Goal: Transaction & Acquisition: Purchase product/service

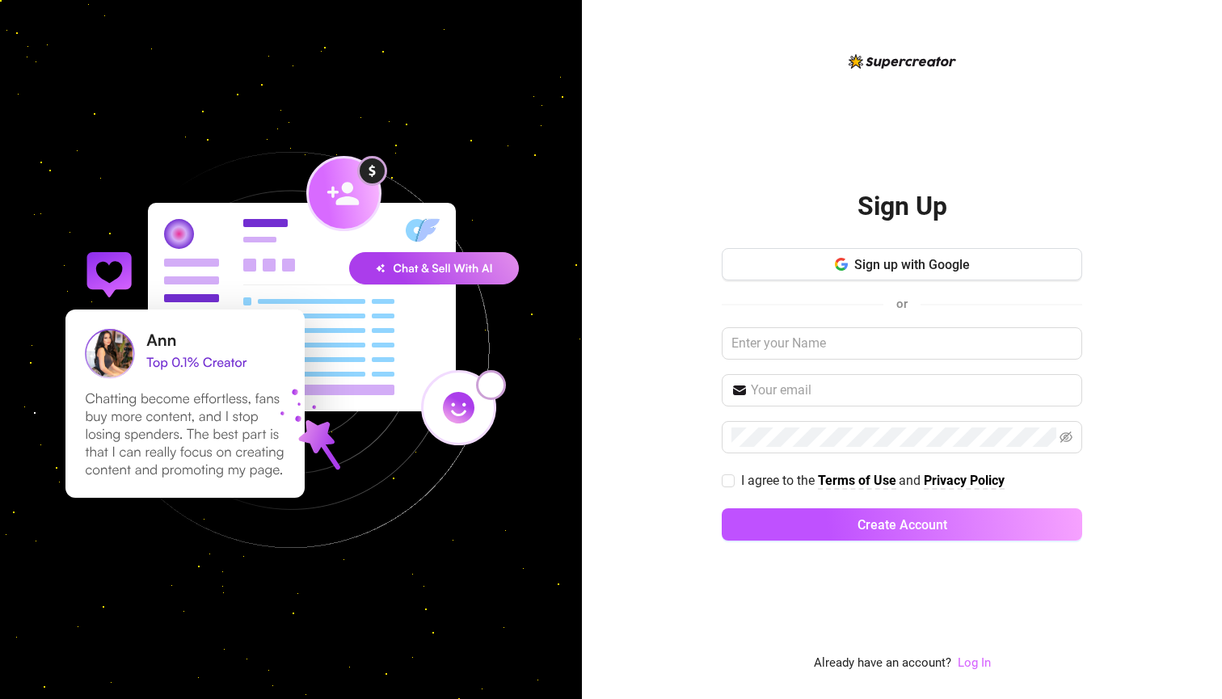
click at [979, 669] on link "Log In" at bounding box center [974, 663] width 33 height 15
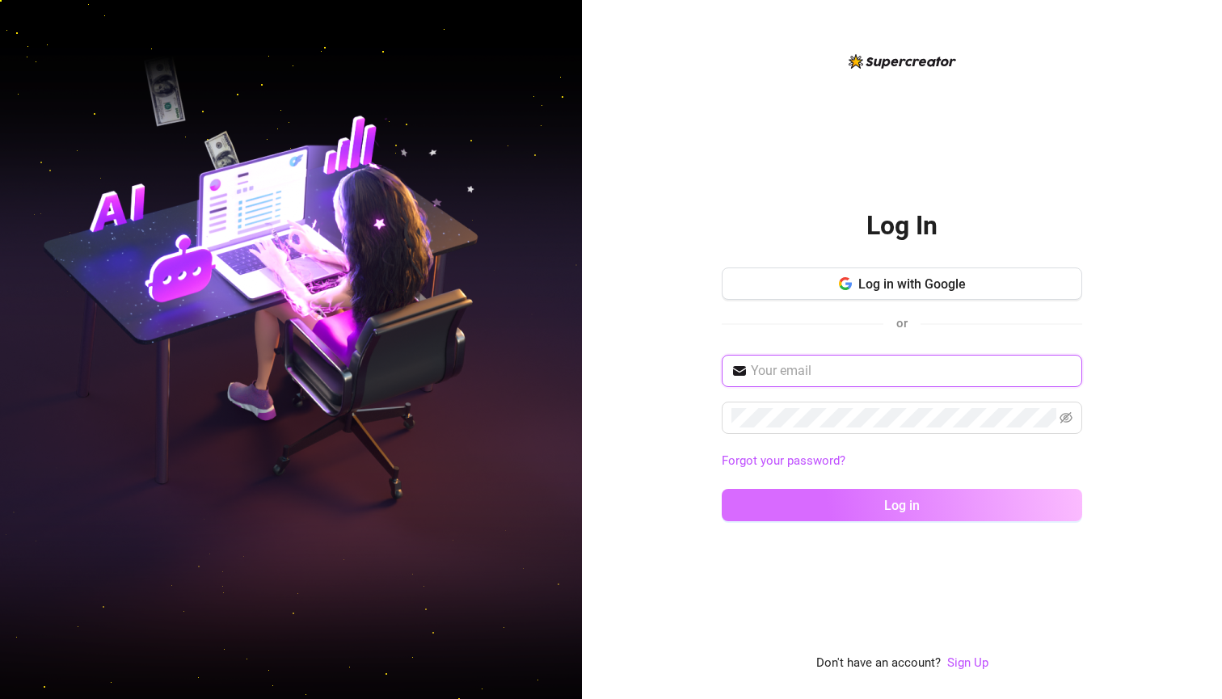
type input "[PERSON_NAME][EMAIL_ADDRESS][DOMAIN_NAME]"
click at [902, 504] on button "Log in" at bounding box center [902, 505] width 361 height 32
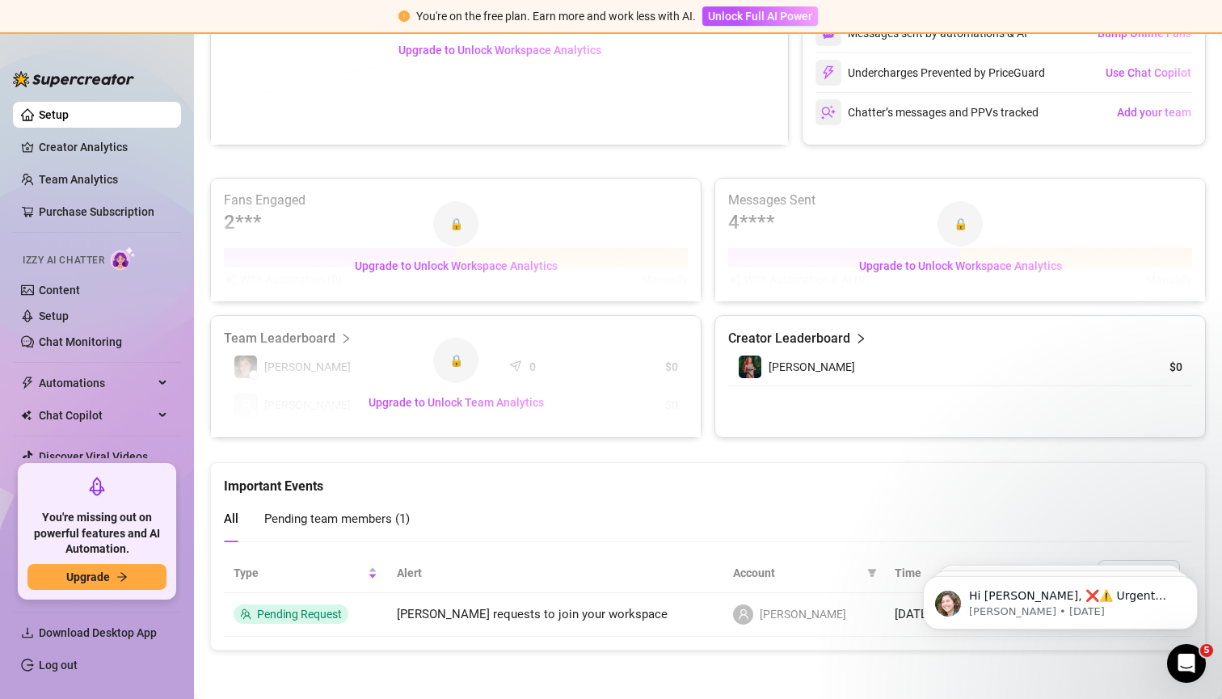
scroll to position [422, 0]
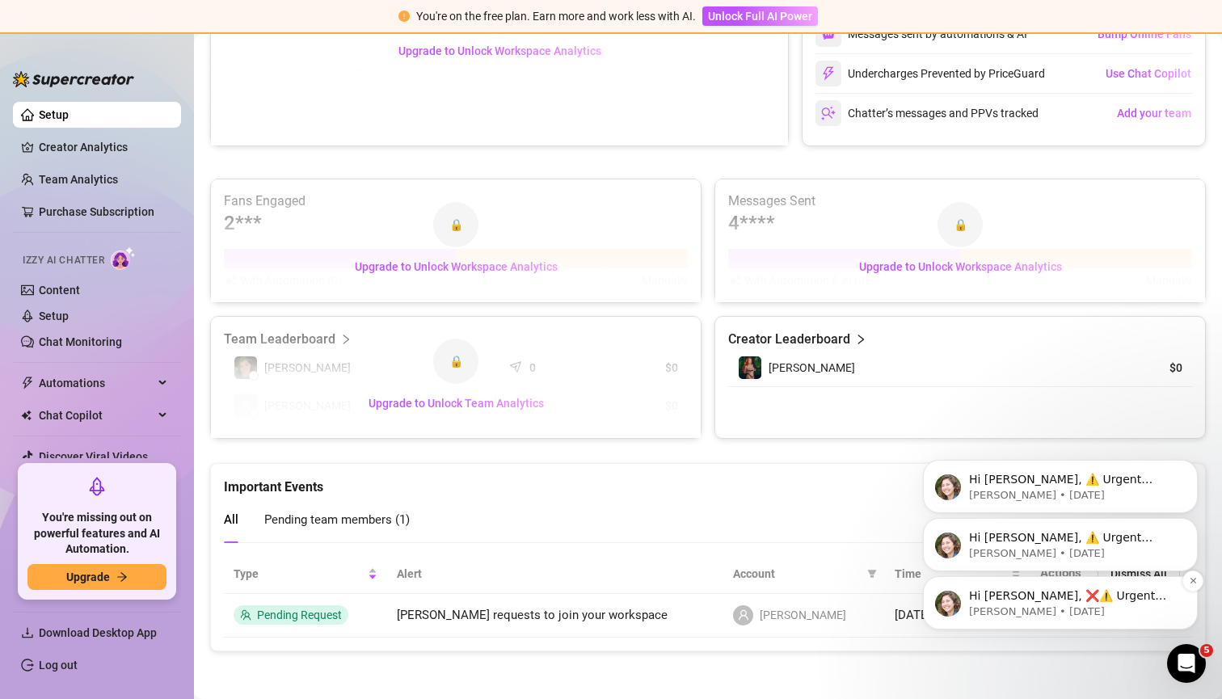
click at [1023, 618] on p "[PERSON_NAME] • [DATE]" at bounding box center [1073, 612] width 209 height 15
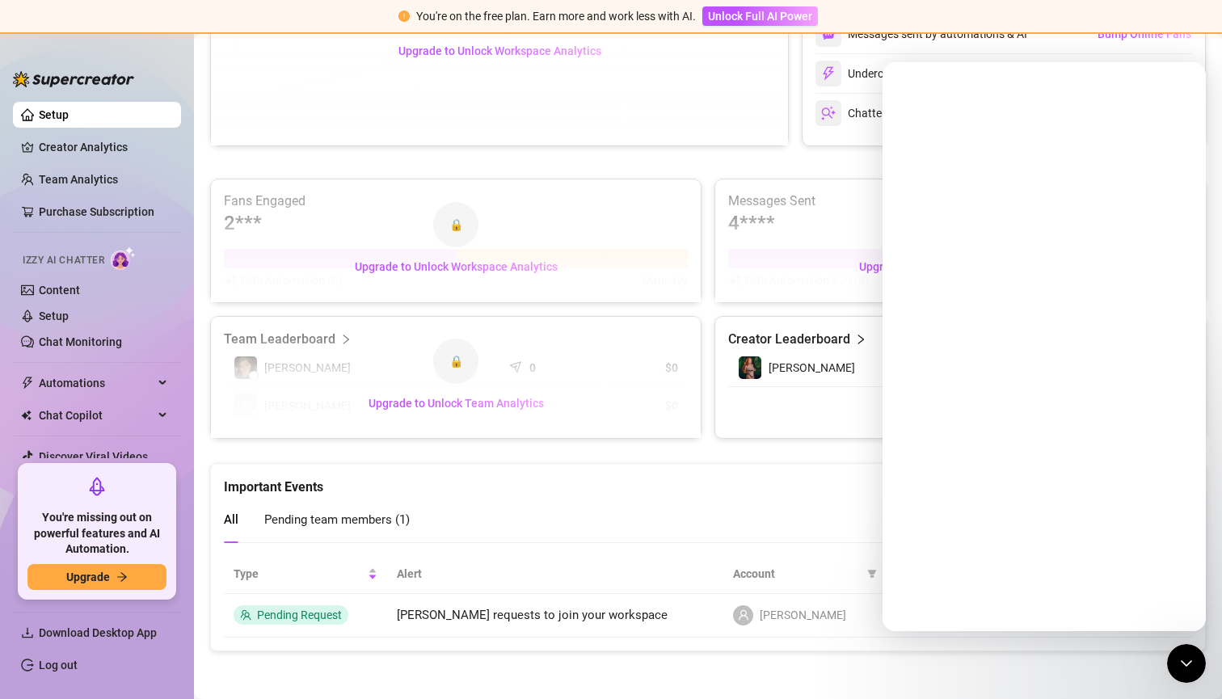
scroll to position [0, 0]
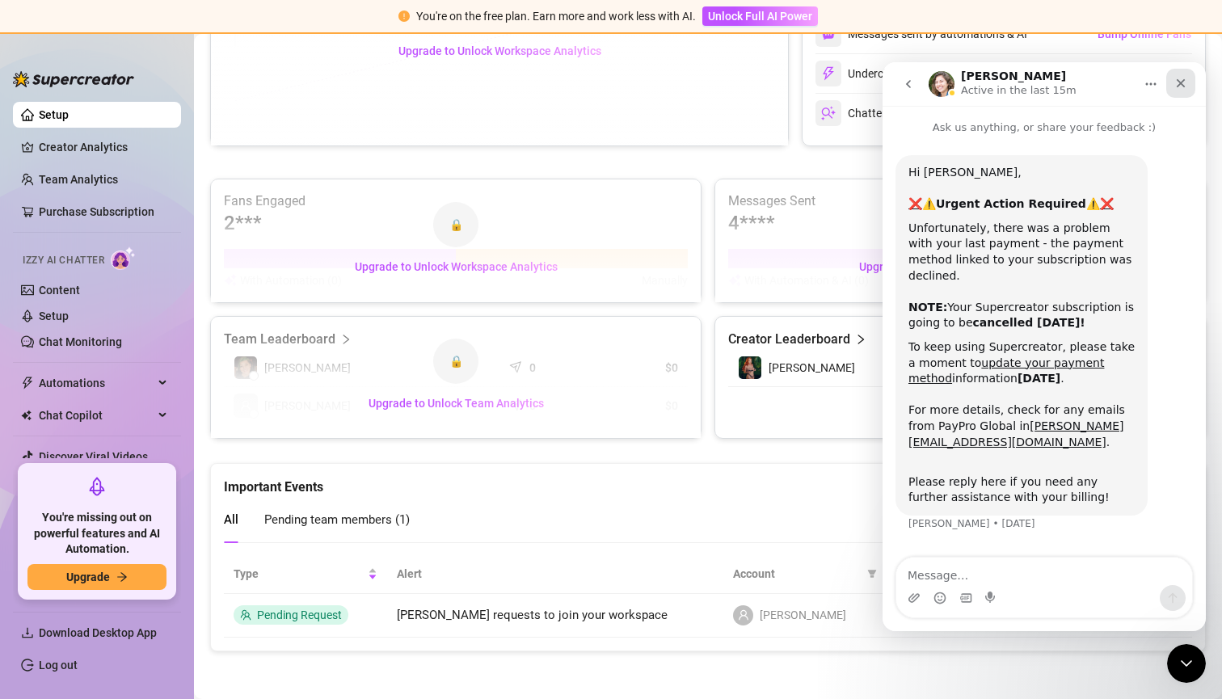
click at [1188, 86] on div "Close" at bounding box center [1181, 83] width 29 height 29
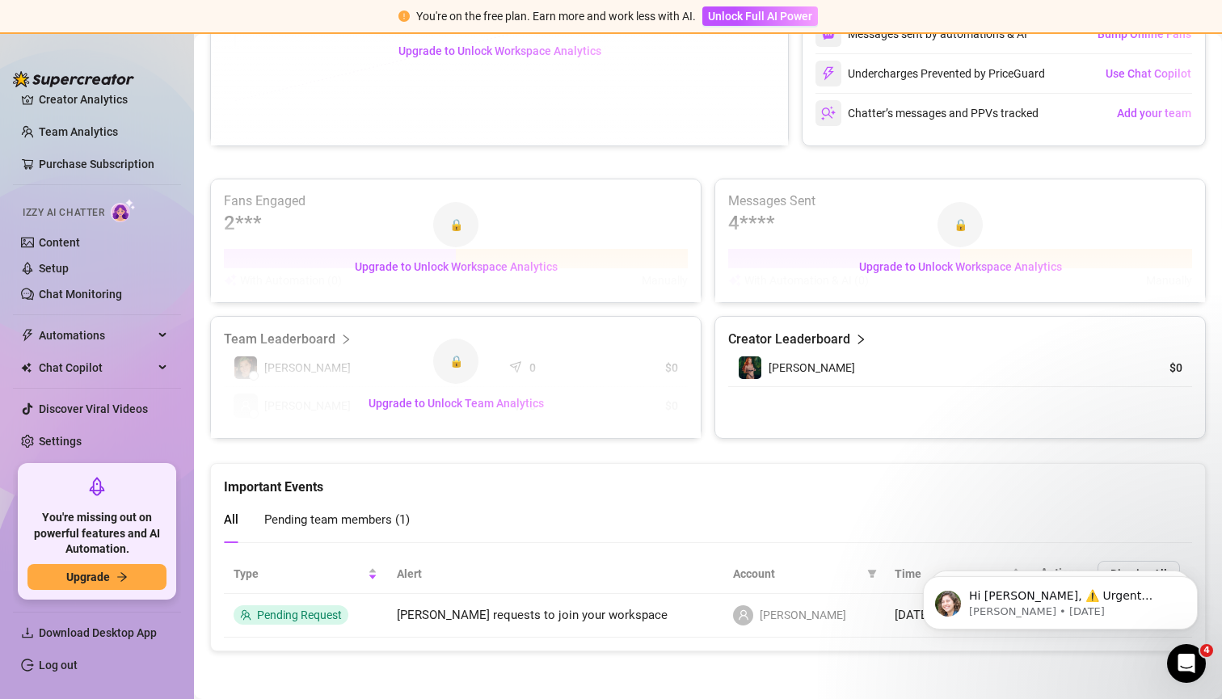
scroll to position [48, 0]
click at [73, 437] on link "Settings" at bounding box center [60, 441] width 43 height 13
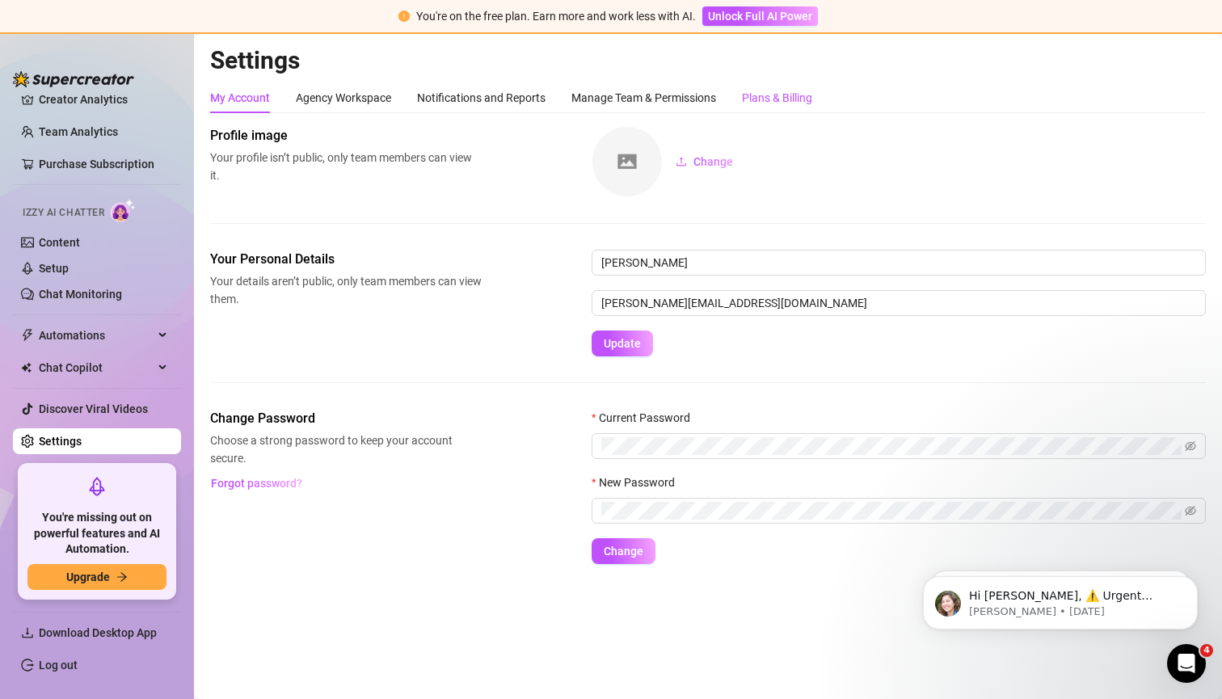
click at [787, 100] on div "Plans & Billing" at bounding box center [777, 98] width 70 height 18
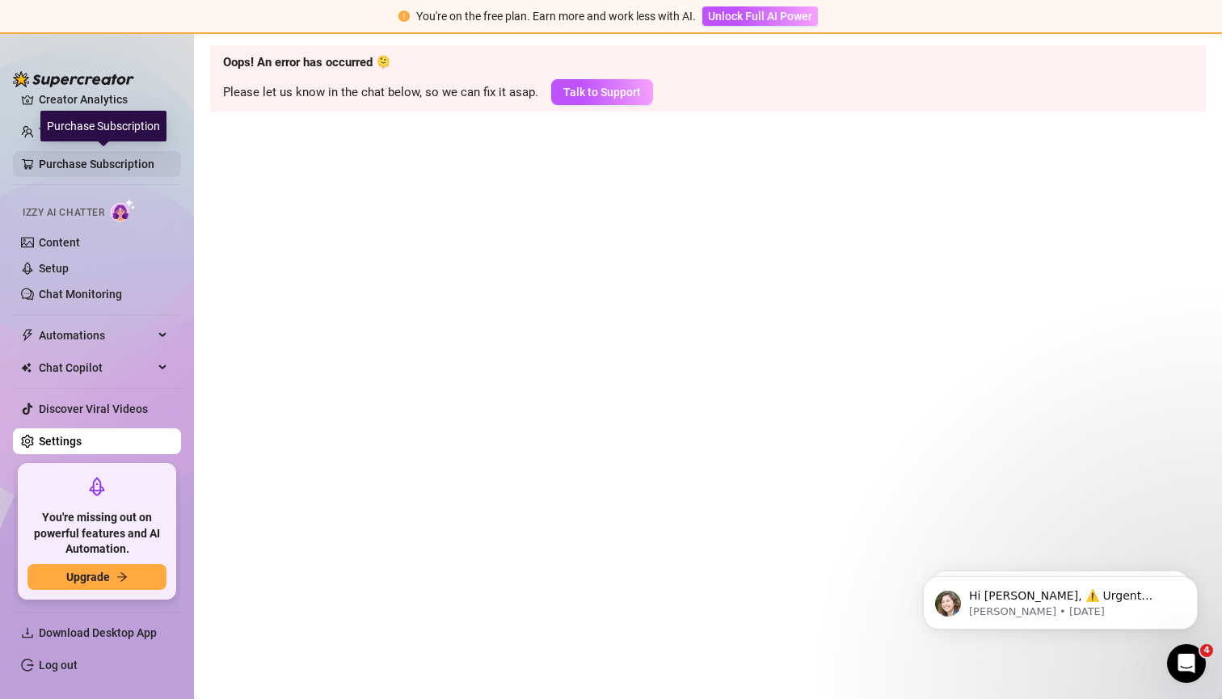
click at [135, 164] on link "Purchase Subscription" at bounding box center [103, 164] width 129 height 26
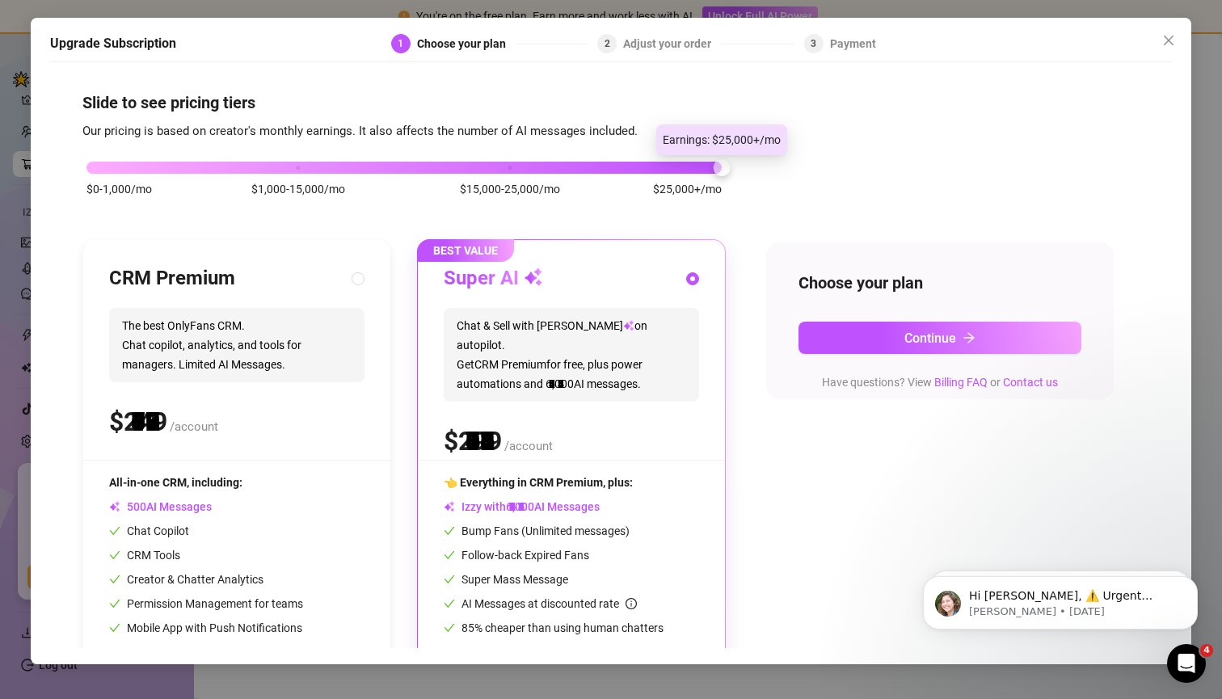
drag, startPoint x: 292, startPoint y: 162, endPoint x: 727, endPoint y: 168, distance: 435.0
click at [727, 168] on div at bounding box center [721, 167] width 17 height 17
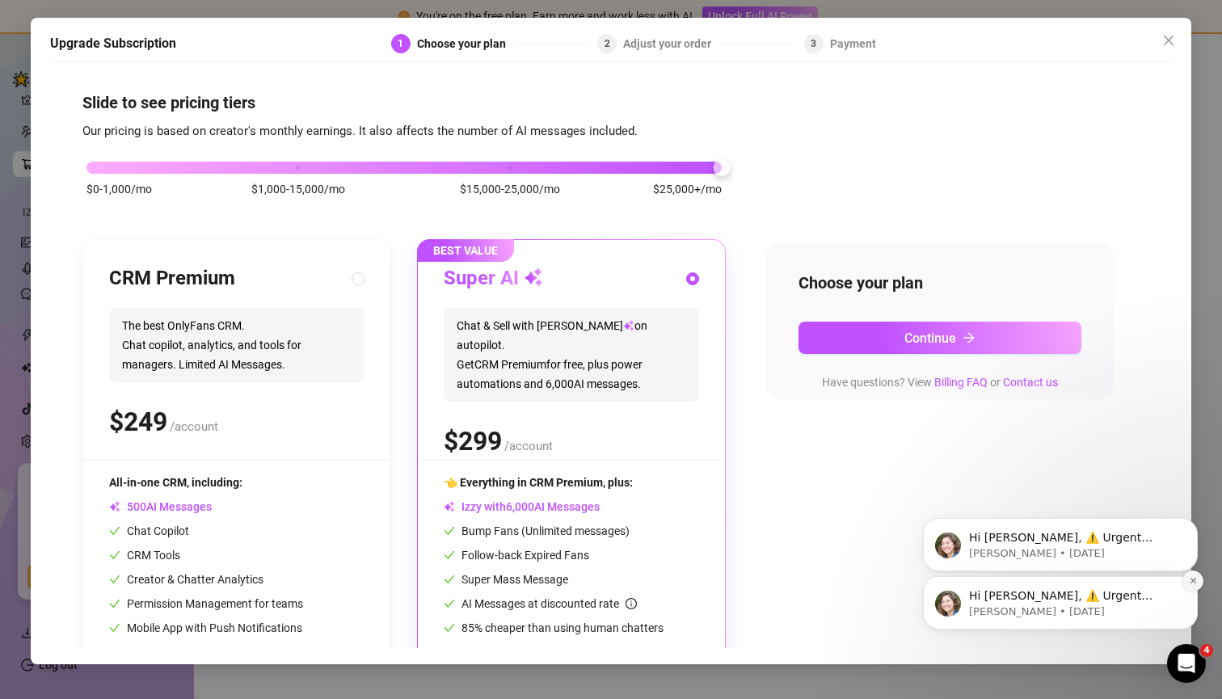
click at [1197, 583] on icon "Dismiss notification" at bounding box center [1193, 580] width 9 height 9
click at [1190, 581] on icon "Dismiss notification" at bounding box center [1193, 580] width 9 height 9
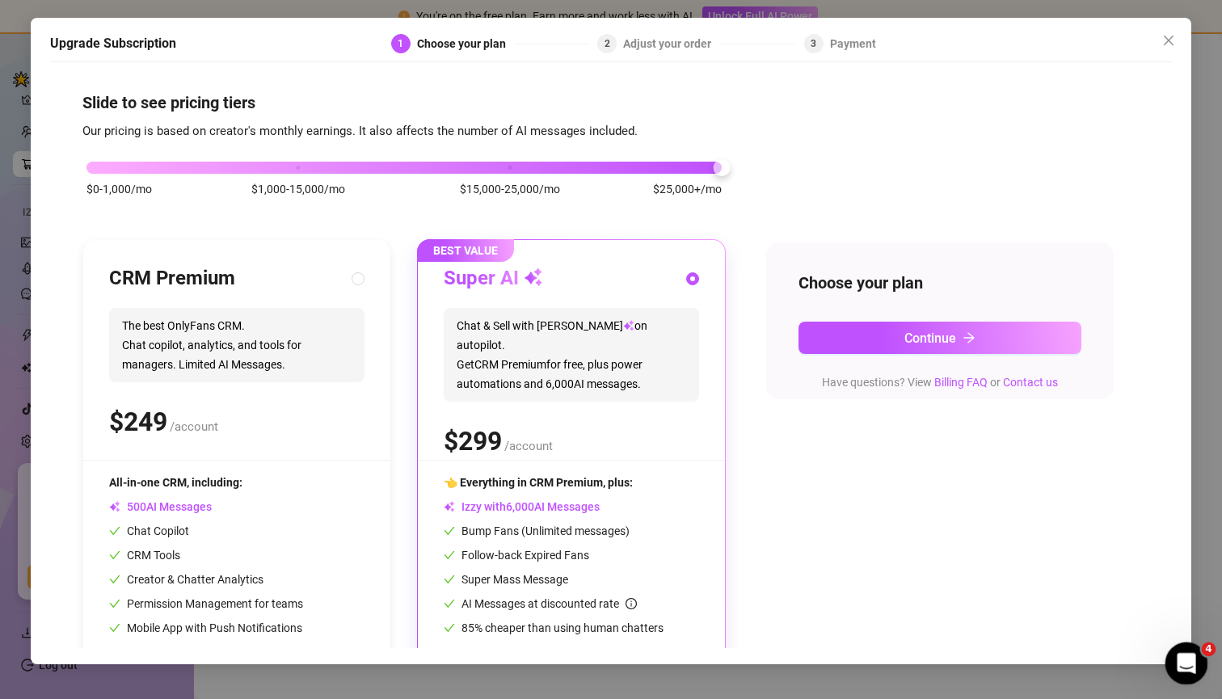
click at [1194, 665] on div "Open Intercom Messenger" at bounding box center [1184, 661] width 53 height 53
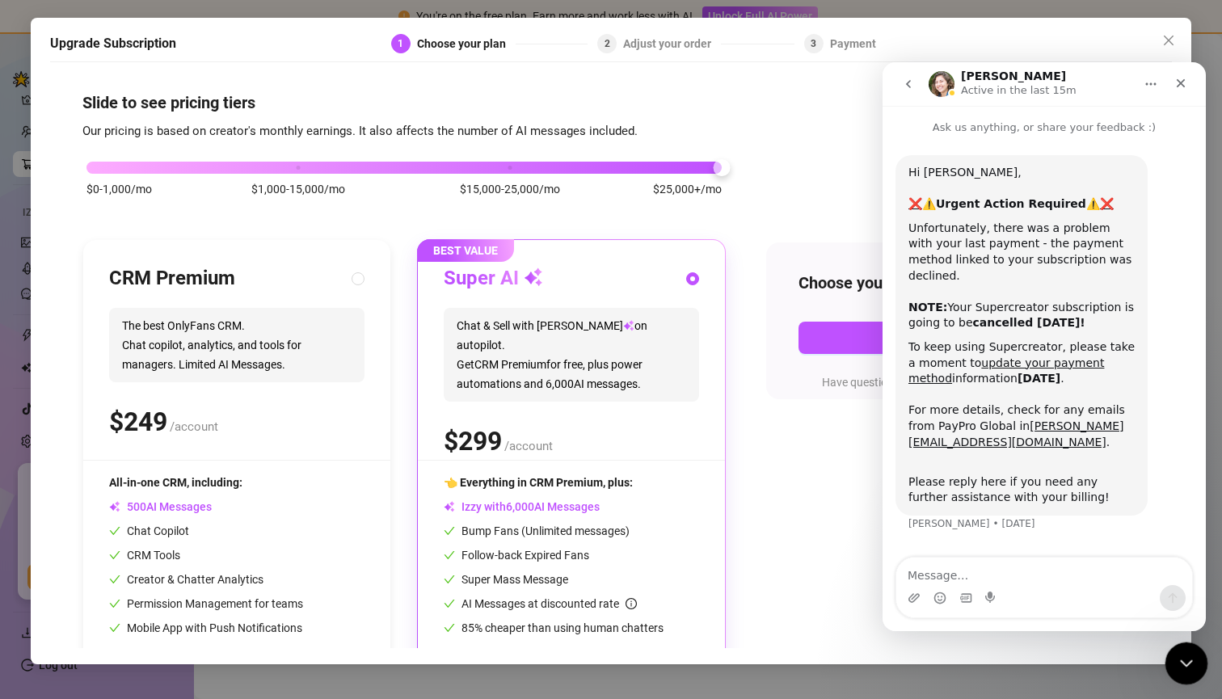
click at [1194, 666] on div "Close Intercom Messenger" at bounding box center [1184, 661] width 39 height 39
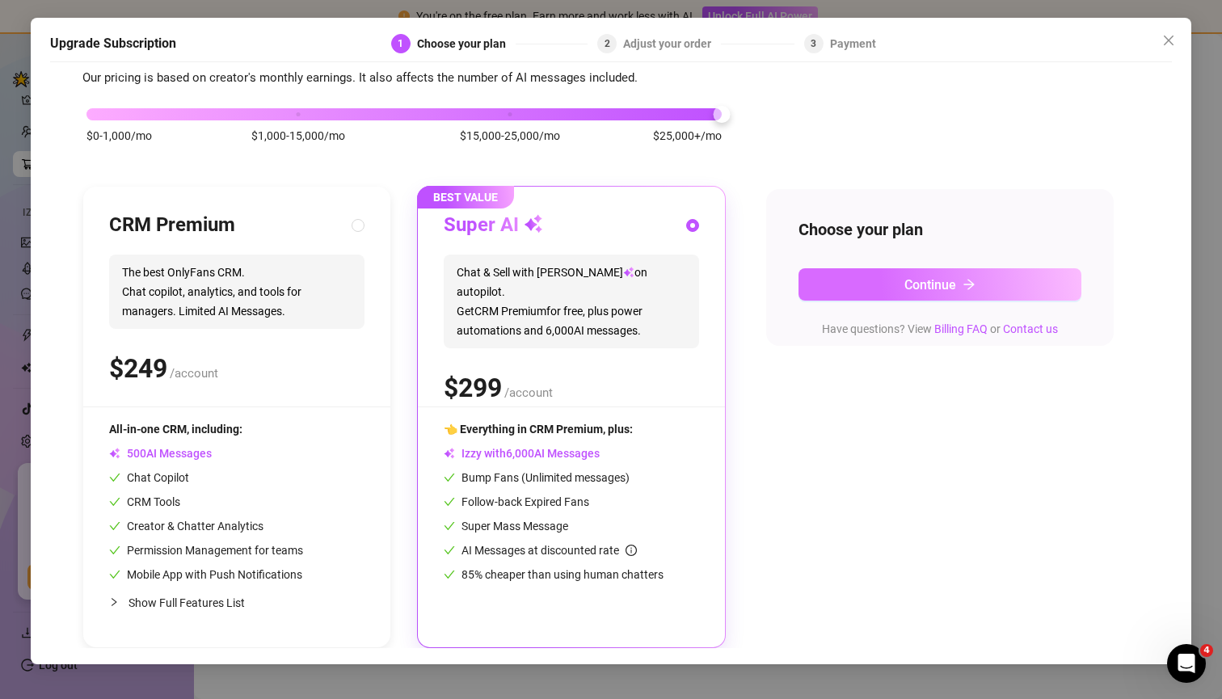
scroll to position [55, 0]
